Goal: Information Seeking & Learning: Learn about a topic

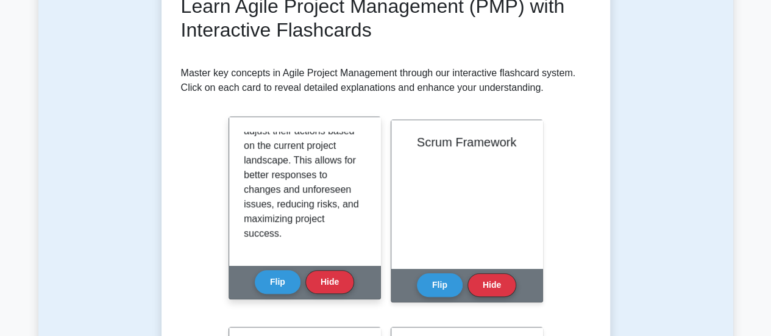
scroll to position [240, 0]
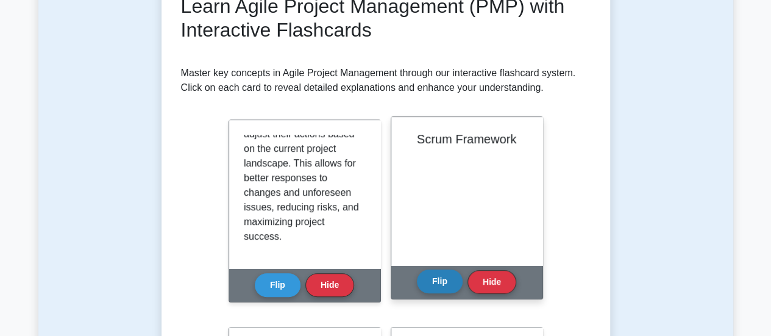
click at [433, 286] on button "Flip" at bounding box center [440, 281] width 46 height 24
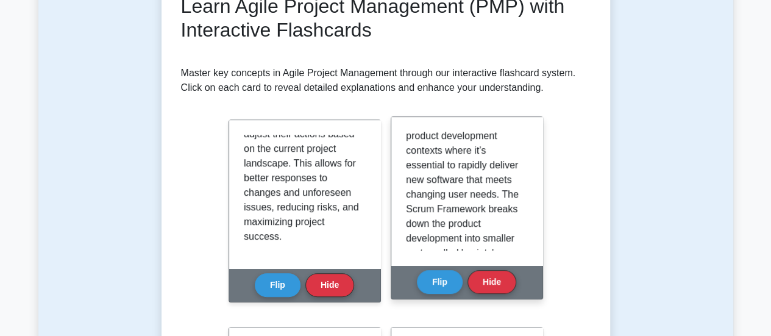
scroll to position [0, 0]
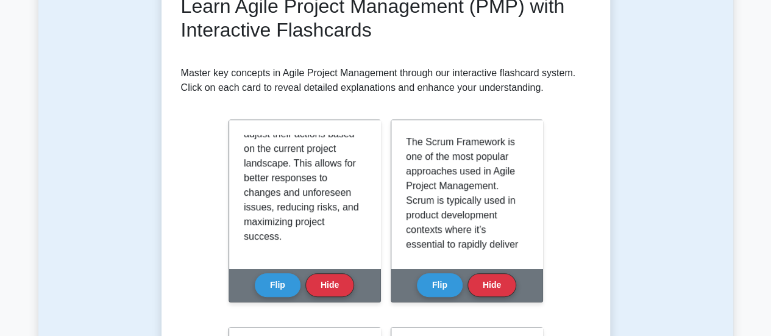
drag, startPoint x: 459, startPoint y: 207, endPoint x: 448, endPoint y: 101, distance: 106.7
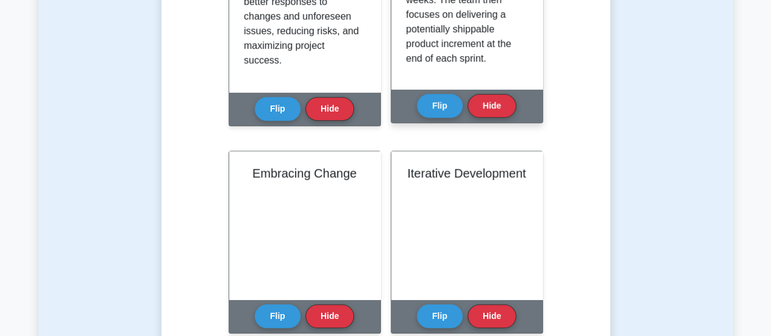
scroll to position [366, 0]
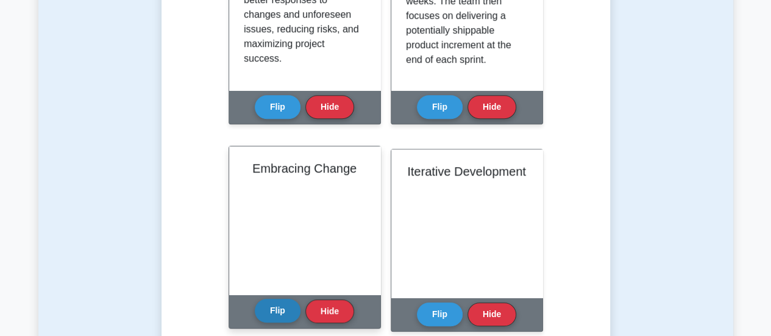
click at [276, 314] on button "Flip" at bounding box center [278, 311] width 46 height 24
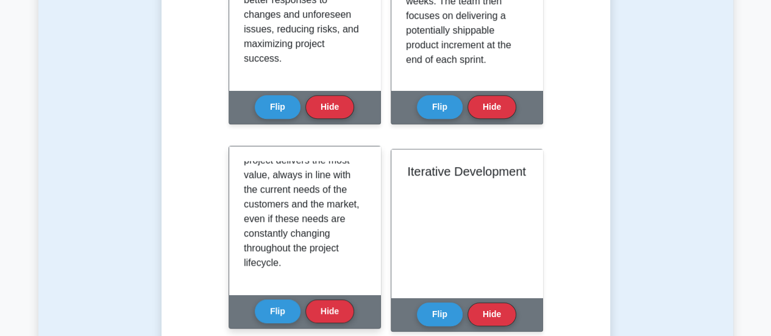
scroll to position [212, 0]
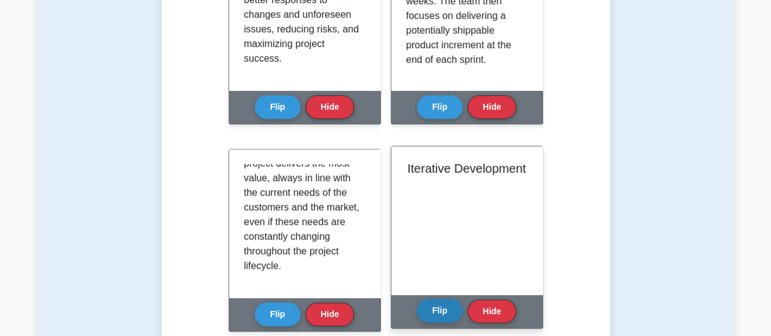
click at [431, 310] on button "Flip" at bounding box center [440, 311] width 46 height 24
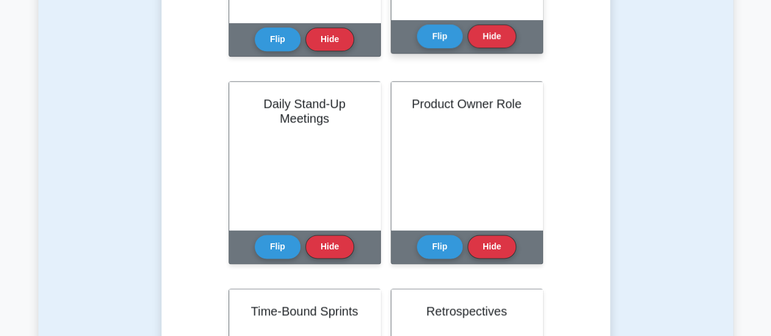
scroll to position [641, 0]
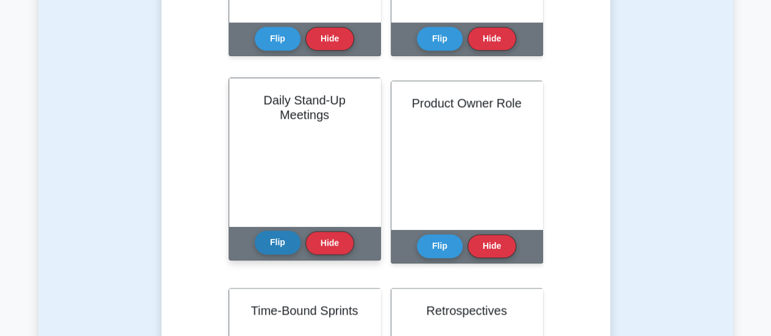
click at [277, 248] on button "Flip" at bounding box center [278, 242] width 46 height 24
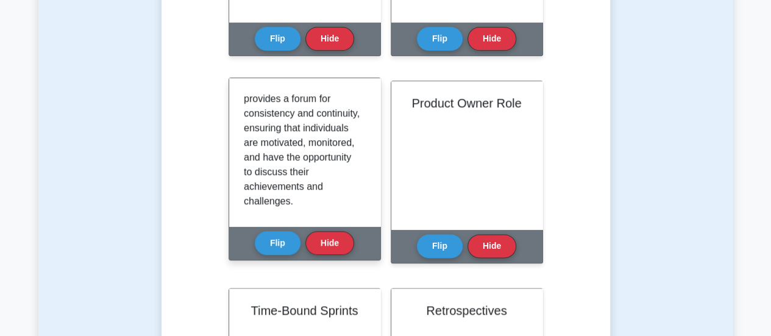
scroll to position [270, 0]
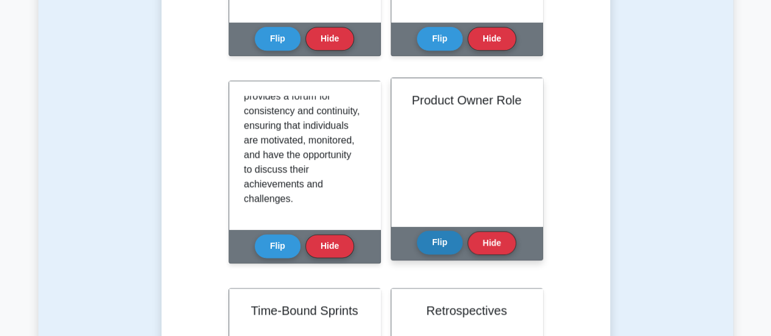
click at [449, 243] on button "Flip" at bounding box center [440, 242] width 46 height 24
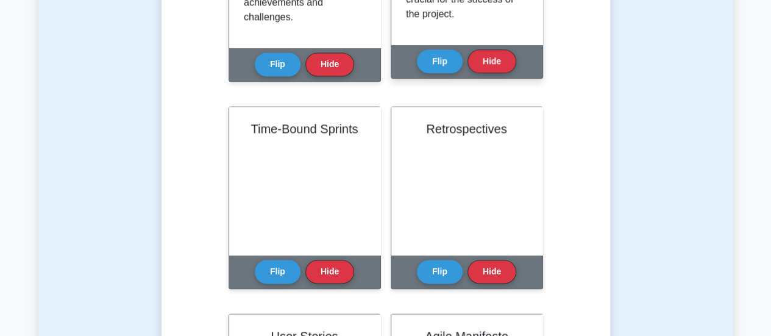
scroll to position [824, 0]
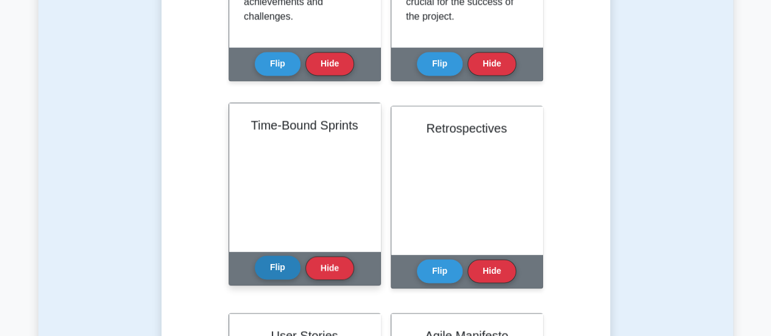
click at [276, 263] on button "Flip" at bounding box center [278, 267] width 46 height 24
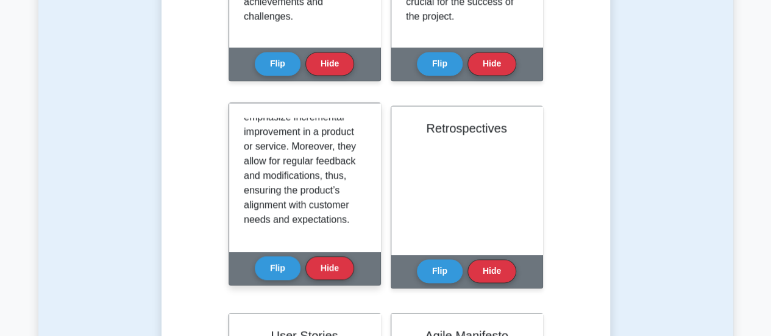
scroll to position [212, 0]
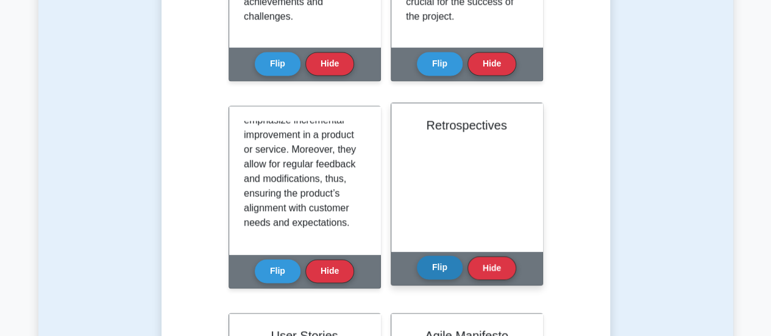
click at [437, 262] on button "Flip" at bounding box center [440, 267] width 46 height 24
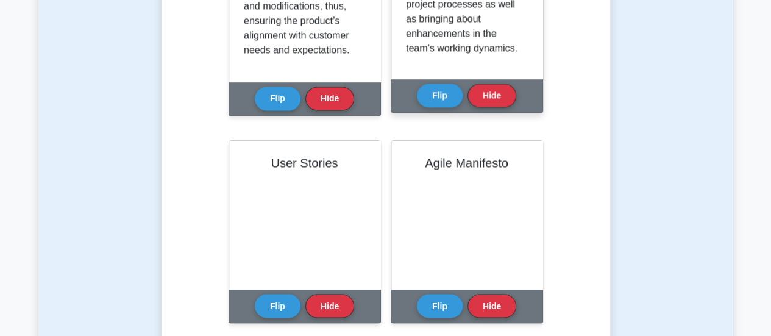
scroll to position [79, 0]
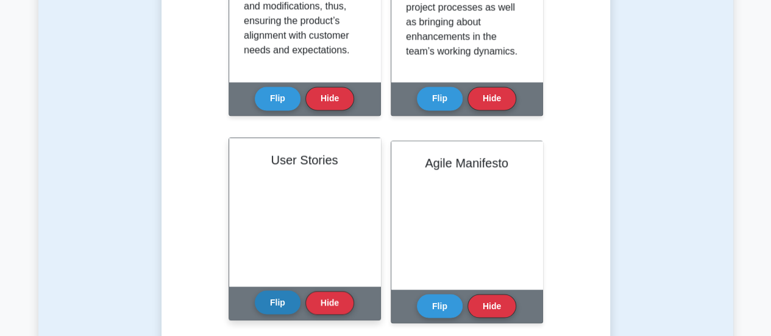
click at [274, 306] on button "Flip" at bounding box center [278, 302] width 46 height 24
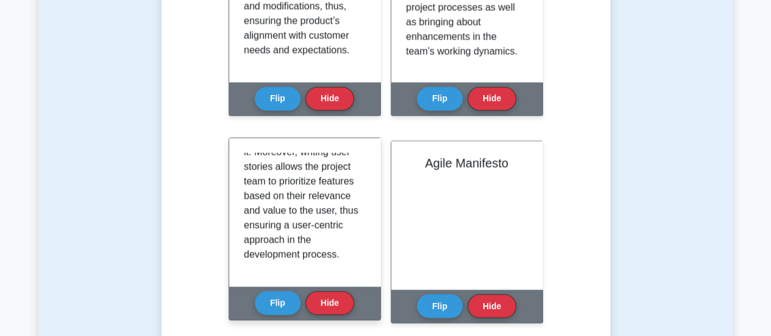
scroll to position [212, 0]
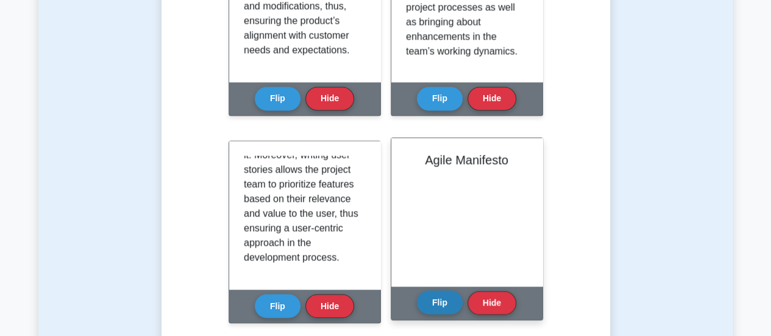
click at [446, 313] on button "Flip" at bounding box center [440, 302] width 46 height 24
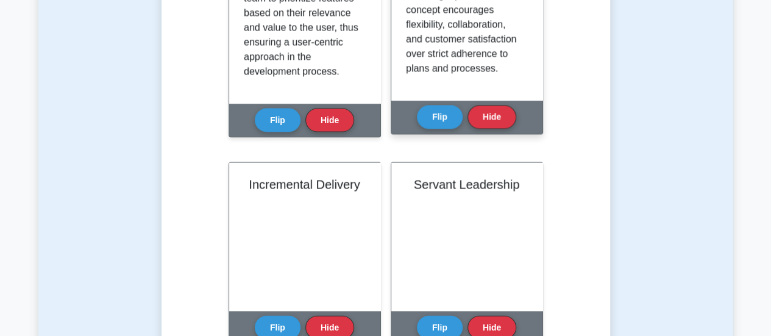
scroll to position [168, 0]
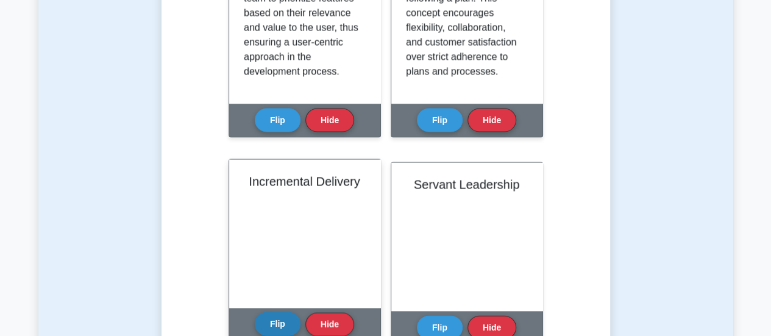
click at [271, 325] on button "Flip" at bounding box center [278, 324] width 46 height 24
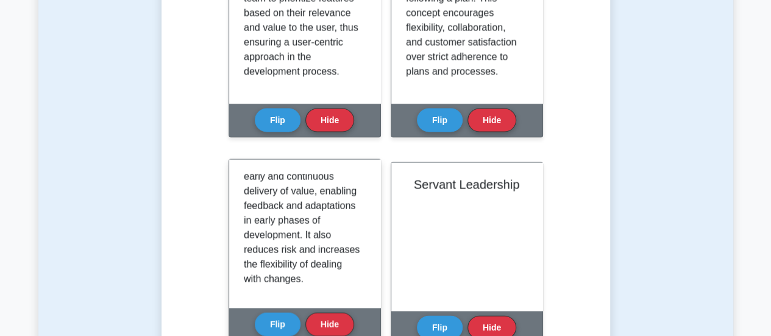
scroll to position [153, 0]
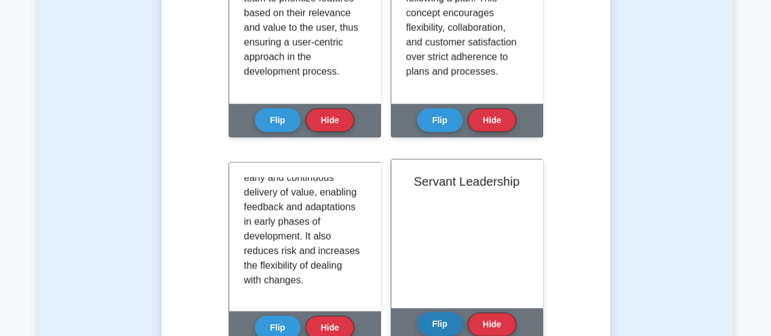
click at [437, 325] on button "Flip" at bounding box center [440, 324] width 46 height 24
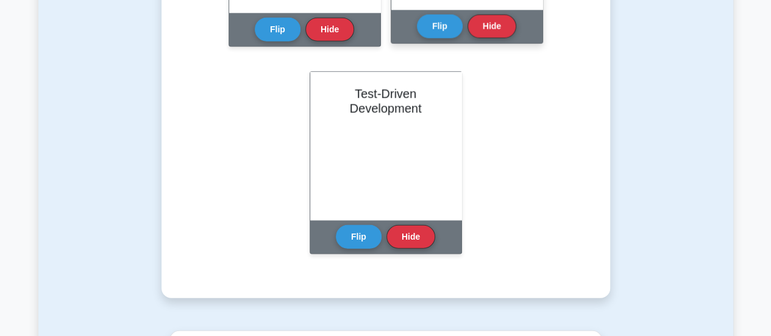
scroll to position [1486, 0]
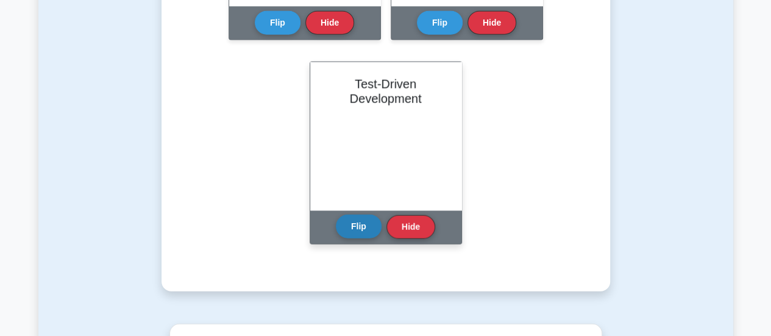
click at [355, 232] on button "Flip" at bounding box center [359, 227] width 46 height 24
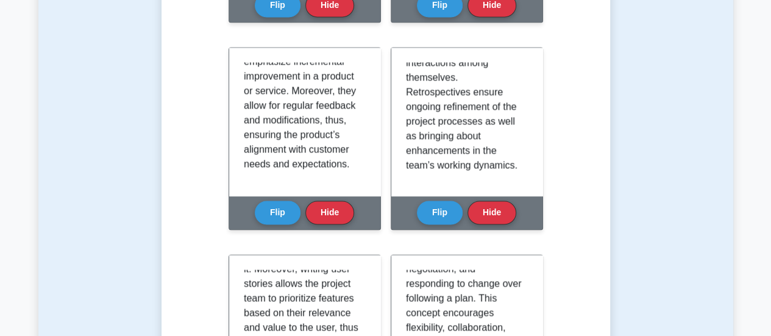
scroll to position [812, 0]
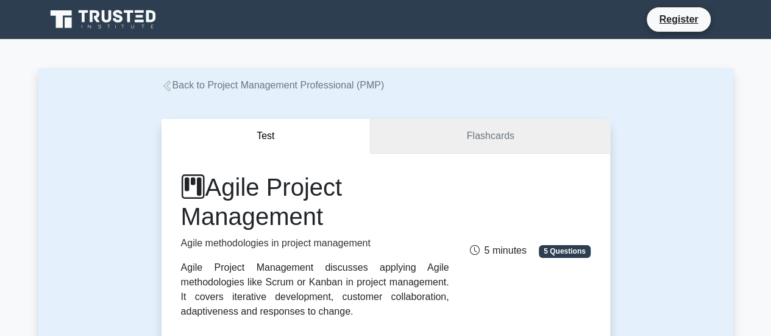
click at [439, 151] on link "Flashcards" at bounding box center [490, 136] width 239 height 35
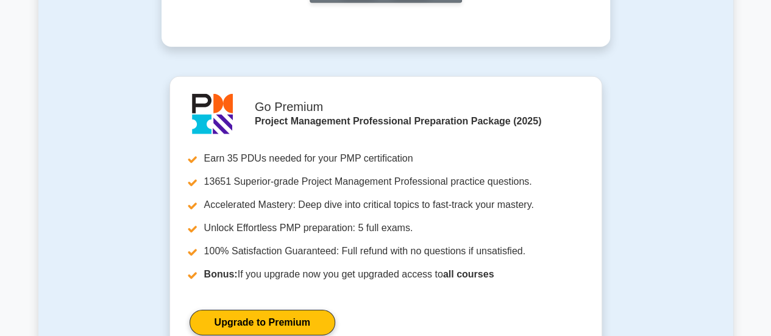
scroll to position [1986, 0]
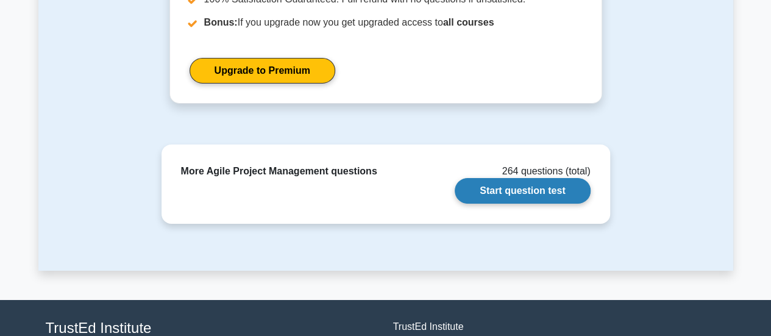
click at [553, 190] on link "Start question test" at bounding box center [522, 191] width 135 height 26
click at [563, 198] on link "Start question test" at bounding box center [522, 191] width 135 height 26
click at [501, 182] on link "Start question test" at bounding box center [522, 191] width 135 height 26
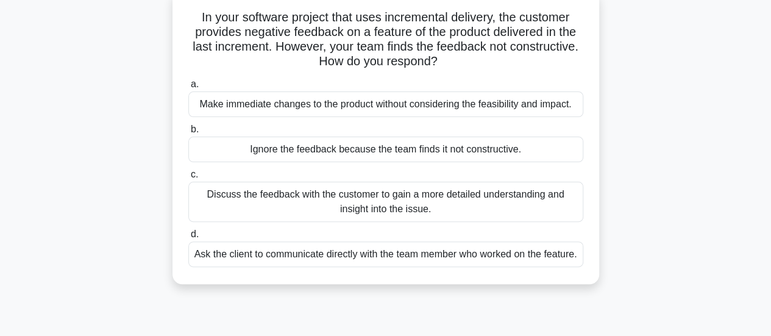
scroll to position [89, 0]
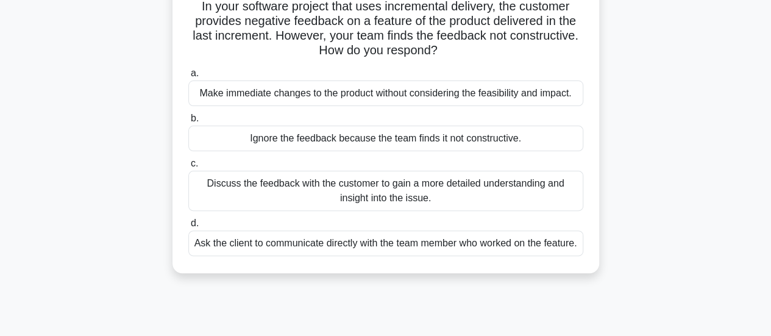
click at [497, 197] on div "Discuss the feedback with the customer to gain a more detailed understanding an…" at bounding box center [385, 191] width 395 height 40
click at [188, 168] on input "c. Discuss the feedback with the customer to gain a more detailed understanding…" at bounding box center [188, 164] width 0 height 8
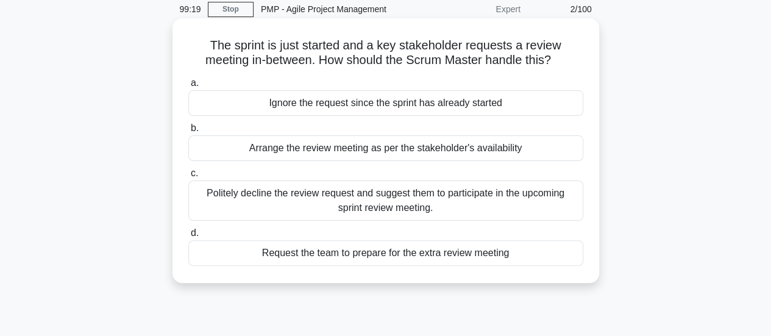
scroll to position [55, 0]
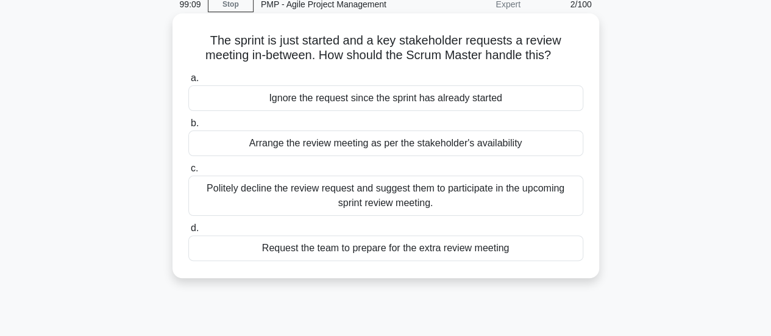
click at [486, 198] on div "Politely decline the review request and suggest them to participate in the upco…" at bounding box center [385, 196] width 395 height 40
click at [188, 173] on input "c. Politely decline the review request and suggest them to participate in the u…" at bounding box center [188, 169] width 0 height 8
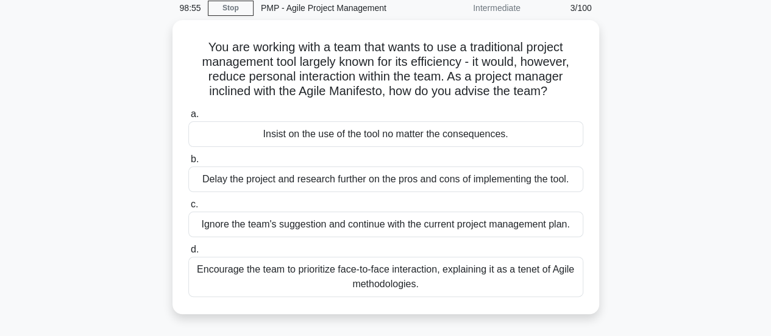
scroll to position [54, 0]
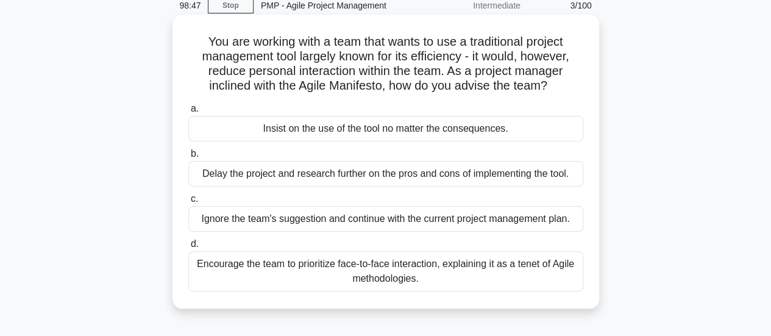
click at [460, 275] on div "Encourage the team to prioritize face-to-face interaction, explaining it as a t…" at bounding box center [385, 271] width 395 height 40
click at [188, 248] on input "d. Encourage the team to prioritize face-to-face interaction, explaining it as …" at bounding box center [188, 244] width 0 height 8
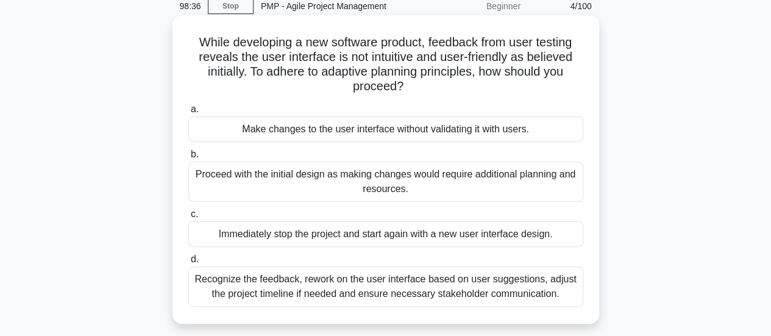
scroll to position [55, 0]
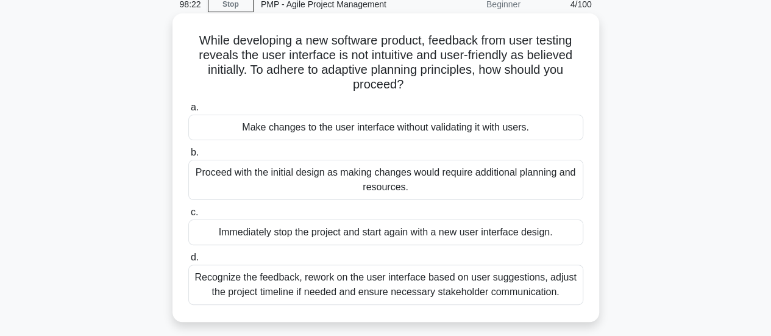
click at [442, 291] on div "Recognize the feedback, rework on the user interface based on user suggestions,…" at bounding box center [385, 285] width 395 height 40
click at [188, 262] on input "d. Recognize the feedback, rework on the user interface based on user suggestio…" at bounding box center [188, 258] width 0 height 8
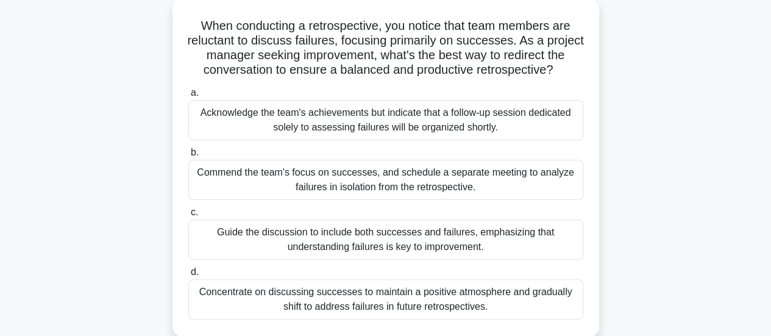
scroll to position [73, 0]
click at [442, 291] on div "Concentrate on discussing successes to maintain a positive atmosphere and gradu…" at bounding box center [385, 299] width 395 height 40
click at [188, 276] on input "d. Concentrate on discussing successes to maintain a positive atmosphere and gr…" at bounding box center [188, 272] width 0 height 8
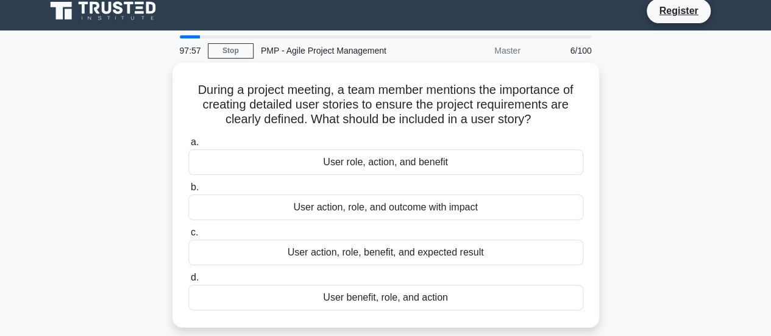
scroll to position [0, 0]
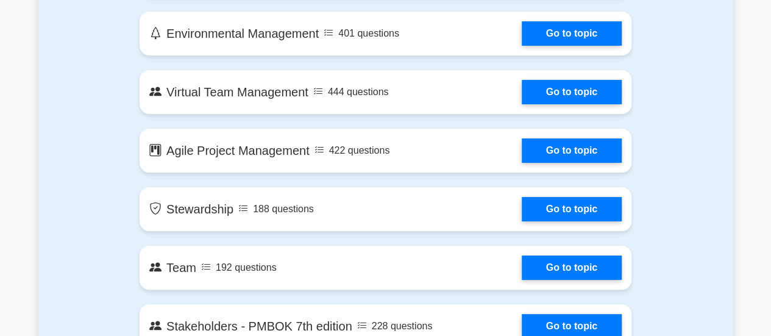
scroll to position [2332, 0]
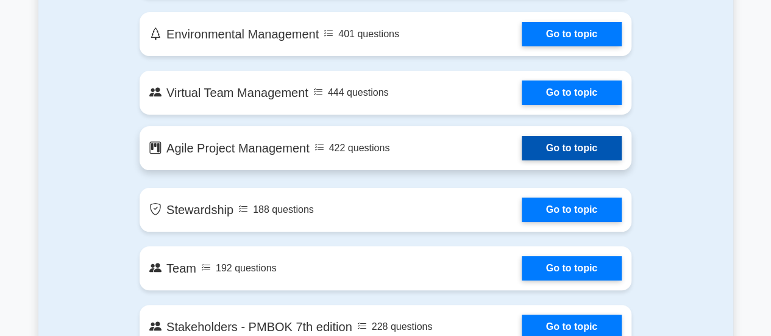
click at [582, 153] on link "Go to topic" at bounding box center [572, 148] width 100 height 24
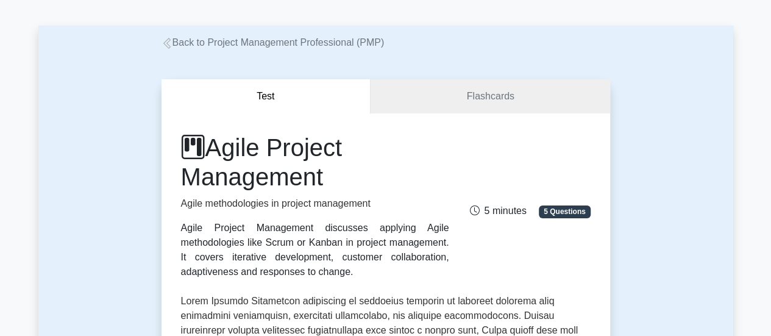
scroll to position [42, 0]
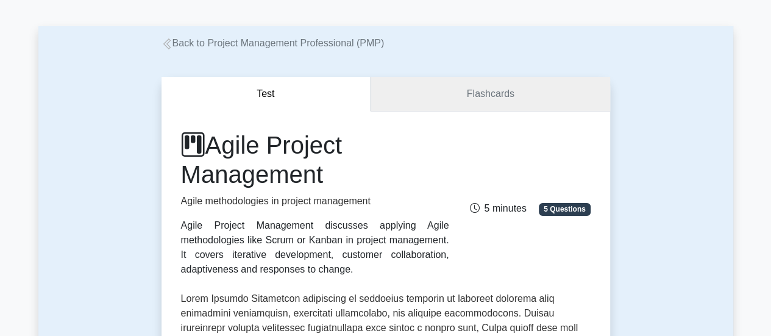
click at [501, 102] on link "Flashcards" at bounding box center [490, 94] width 239 height 35
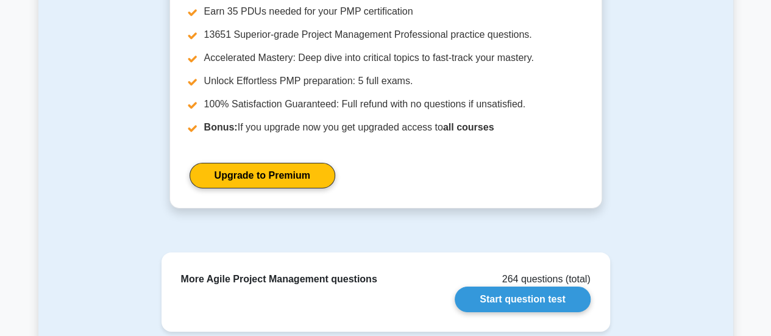
scroll to position [1882, 0]
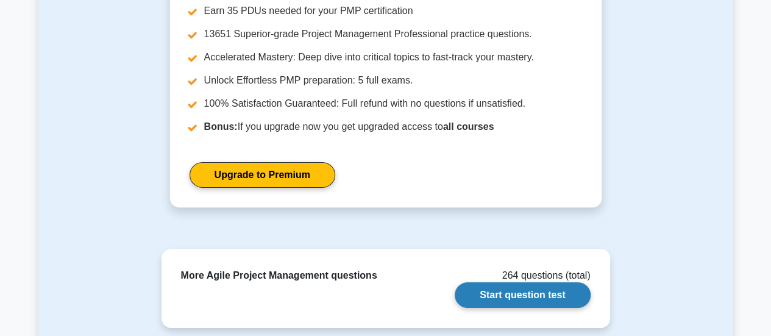
click at [504, 301] on link "Start question test" at bounding box center [522, 295] width 135 height 26
click at [558, 294] on link "Start question test" at bounding box center [522, 295] width 135 height 26
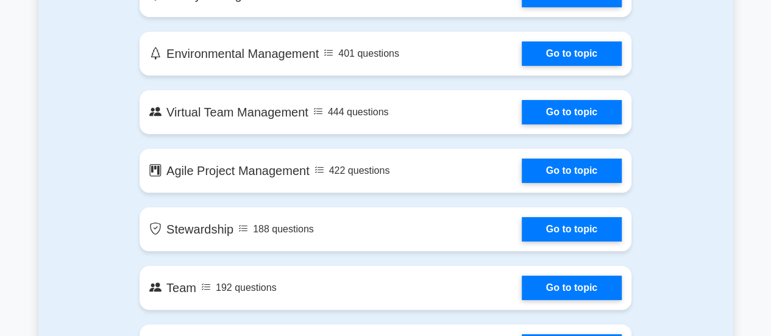
scroll to position [2319, 0]
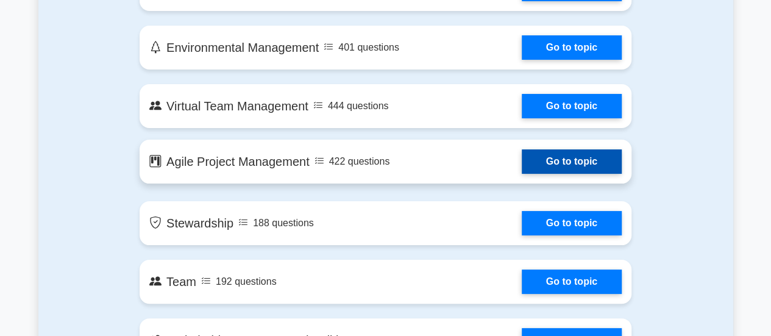
click at [608, 159] on link "Go to topic" at bounding box center [572, 161] width 100 height 24
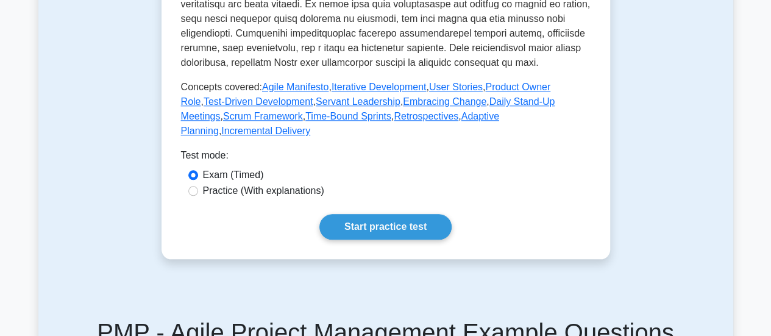
scroll to position [574, 0]
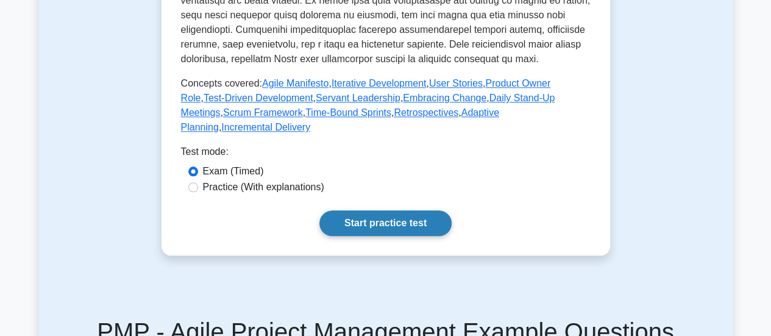
click at [368, 218] on link "Start practice test" at bounding box center [385, 223] width 132 height 26
